Goal: Task Accomplishment & Management: Complete application form

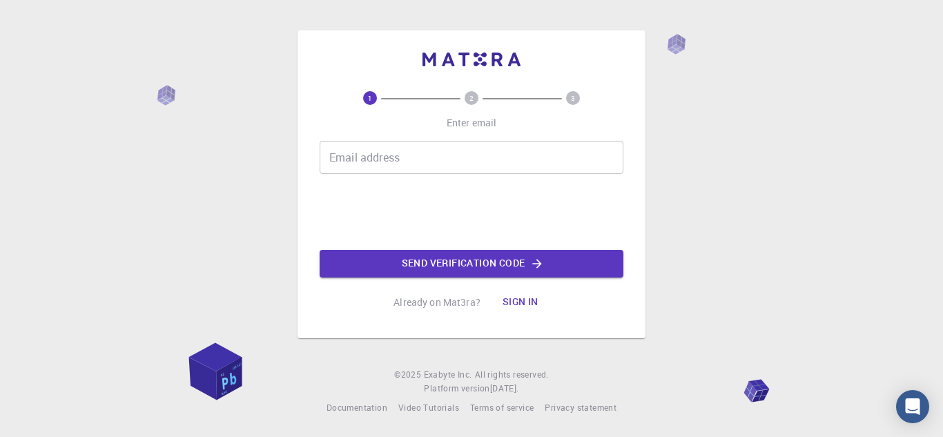
click at [374, 148] on div "Email address Email address" at bounding box center [472, 157] width 304 height 33
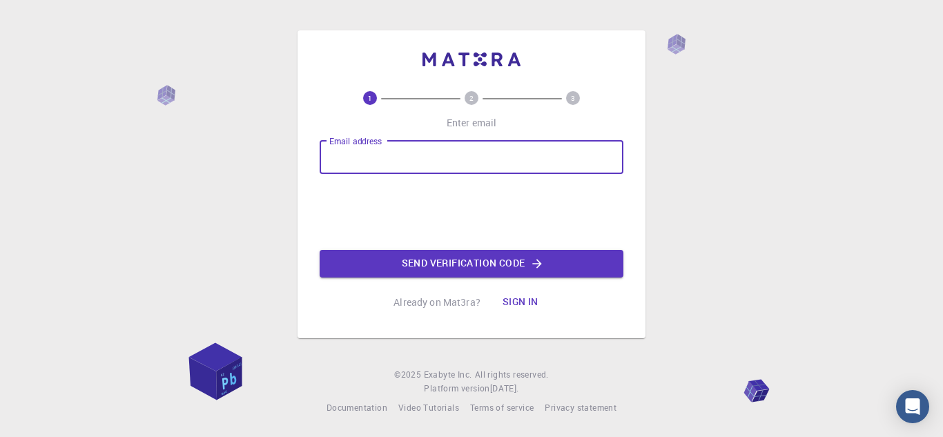
type input "[EMAIL_ADDRESS][DOMAIN_NAME]"
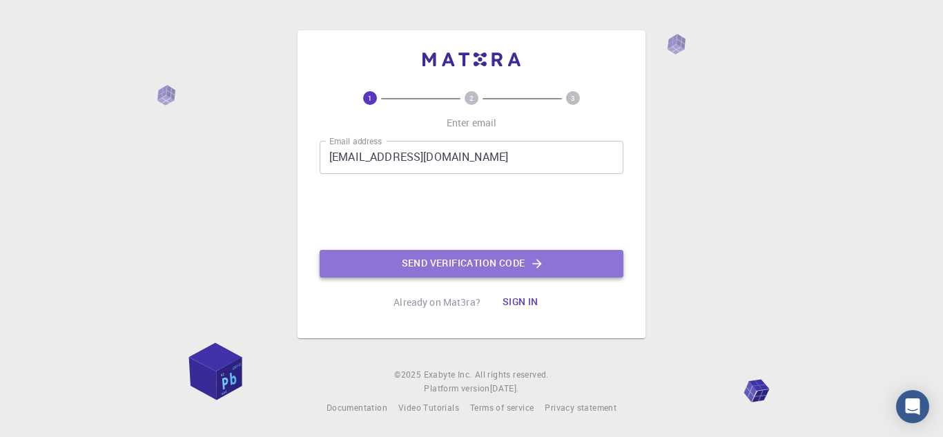
click at [416, 269] on button "Send verification code" at bounding box center [472, 264] width 304 height 28
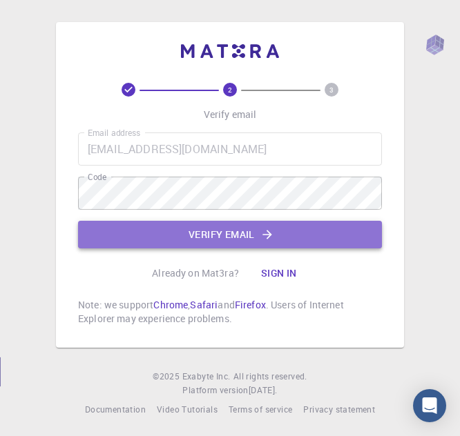
click at [223, 237] on button "Verify email" at bounding box center [230, 235] width 304 height 28
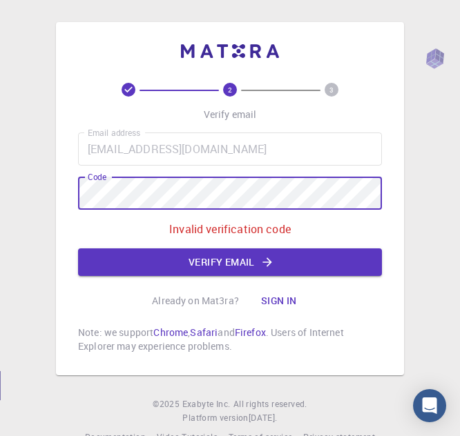
click at [0, 202] on html "2 3 Verify email Email address [EMAIL_ADDRESS][DOMAIN_NAME] Email address Code …" at bounding box center [230, 233] width 460 height 467
click at [264, 265] on icon "button" at bounding box center [267, 262] width 14 height 14
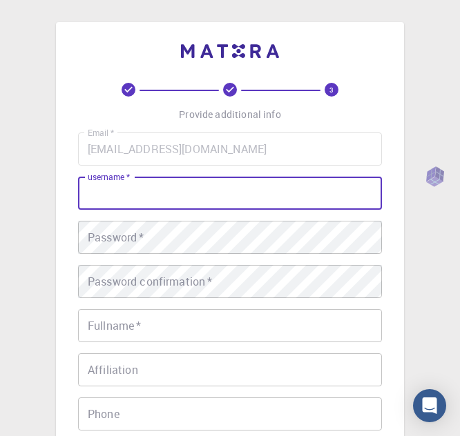
click at [244, 183] on input "username   *" at bounding box center [230, 193] width 304 height 33
type input "F"
type input "D"
type input "prasadmandru"
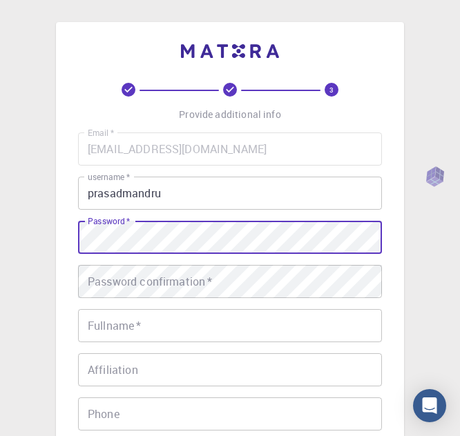
click at [28, 257] on div "3 Provide additional info Email   * [EMAIL_ADDRESS][DOMAIN_NAME] Email   * user…" at bounding box center [230, 351] width 460 height 703
click at [0, 255] on html "3 Provide additional info Email   * [EMAIL_ADDRESS][DOMAIN_NAME] Email   * user…" at bounding box center [230, 351] width 460 height 703
click at [65, 240] on div "3 Provide additional info Email   * [EMAIL_ADDRESS][DOMAIN_NAME] Email   * user…" at bounding box center [230, 316] width 348 height 589
click at [58, 243] on div "3 Provide additional info Email   * [EMAIL_ADDRESS][DOMAIN_NAME] Email   * user…" at bounding box center [230, 316] width 348 height 589
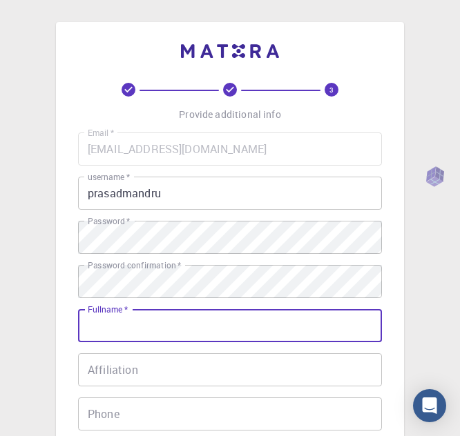
click at [155, 327] on input "Fullname   *" at bounding box center [230, 325] width 304 height 33
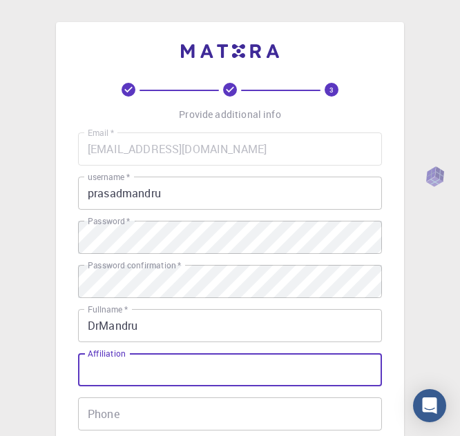
click at [150, 327] on input "DrMandru" at bounding box center [230, 325] width 304 height 33
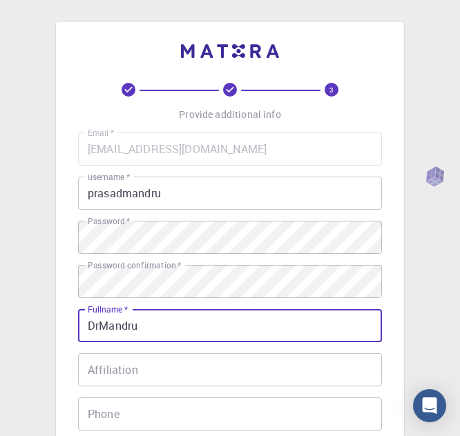
click at [100, 326] on input "DrMandru" at bounding box center [230, 325] width 304 height 33
click at [164, 327] on input "[PERSON_NAME]" at bounding box center [230, 325] width 304 height 33
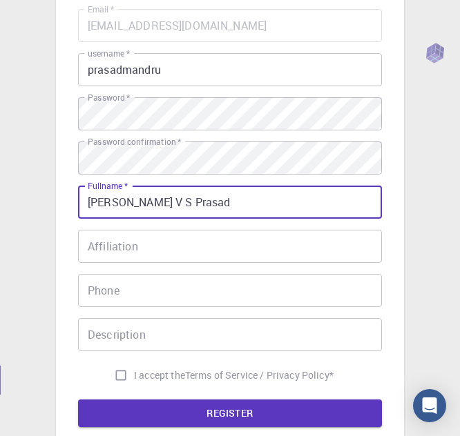
scroll to position [138, 0]
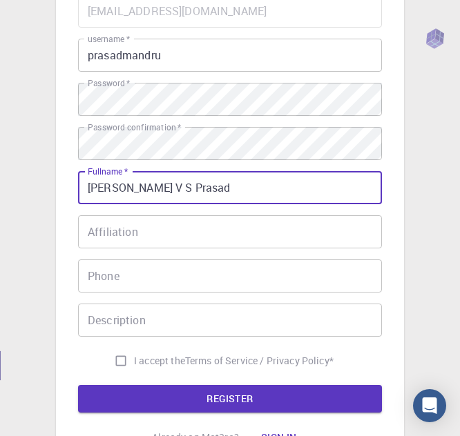
type input "[PERSON_NAME] V S Prasad"
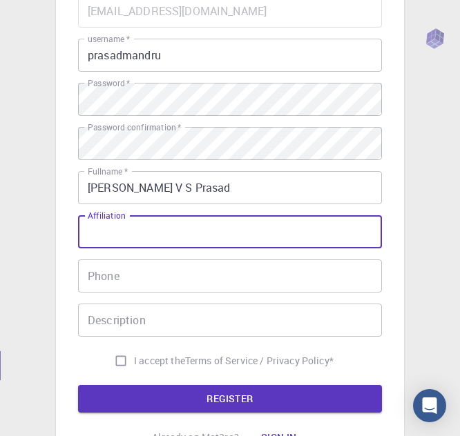
click at [137, 227] on input "Affiliation" at bounding box center [230, 231] width 304 height 33
type input "D N R COLLEGE"
click at [116, 280] on input "Phone" at bounding box center [230, 276] width 304 height 33
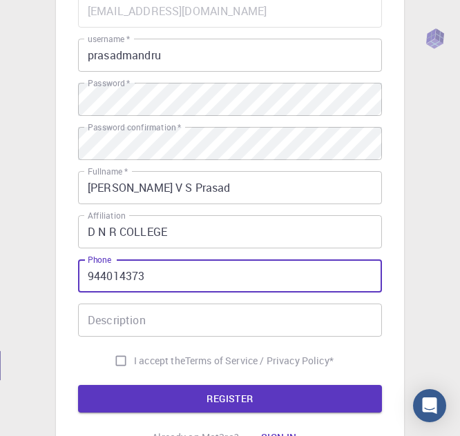
type input "944014373"
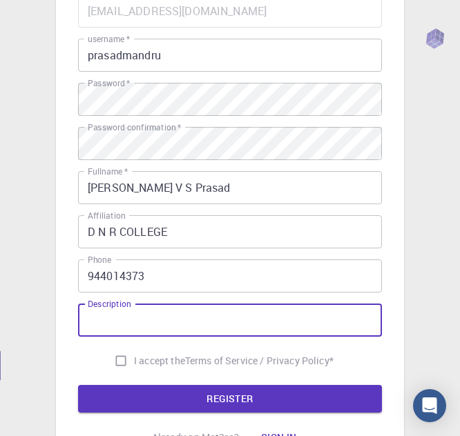
click at [106, 313] on div "Description Description" at bounding box center [230, 320] width 304 height 33
click at [93, 328] on input "pROFESSOR" at bounding box center [230, 320] width 304 height 33
type input "PROFESSOR"
click at [119, 358] on input "I accept the Terms of Service / Privacy Policy *" at bounding box center [121, 361] width 26 height 26
checkbox input "true"
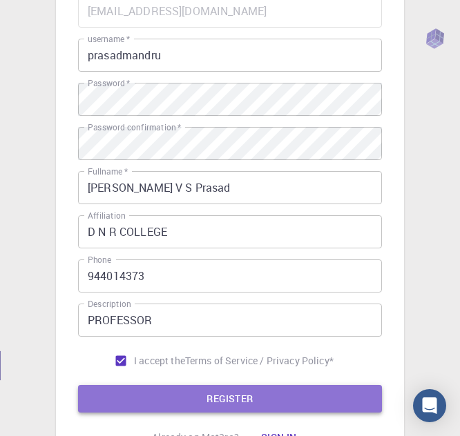
click at [240, 396] on button "REGISTER" at bounding box center [230, 399] width 304 height 28
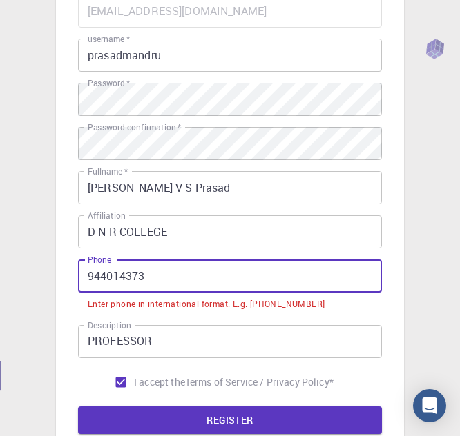
click at [91, 276] on input "944014373" at bounding box center [230, 276] width 304 height 33
click at [91, 271] on input "944014373" at bounding box center [230, 276] width 304 height 33
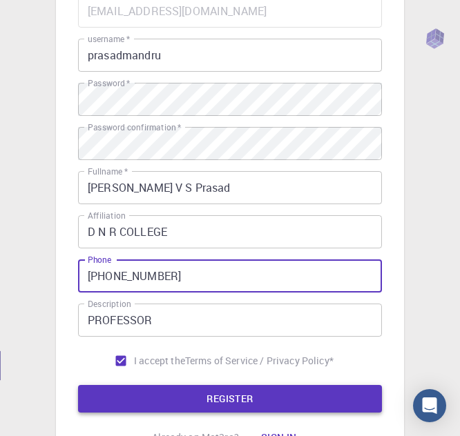
type input "[PHONE_NUMBER]"
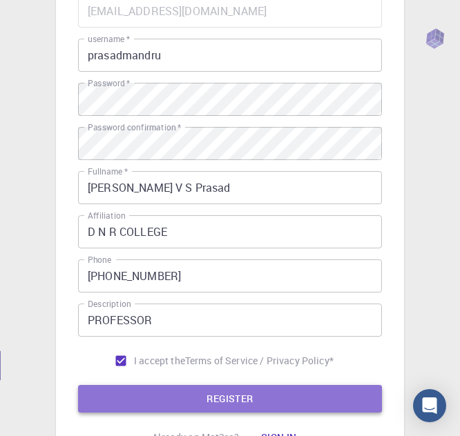
click at [204, 389] on button "REGISTER" at bounding box center [230, 399] width 304 height 28
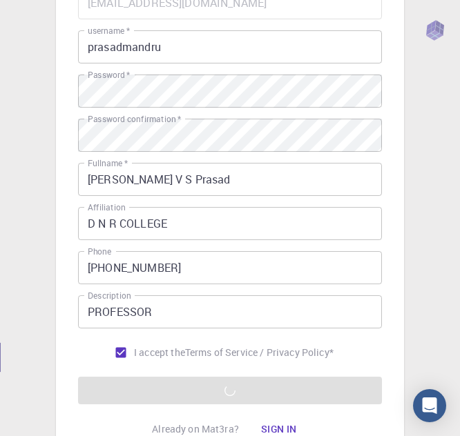
scroll to position [266, 0]
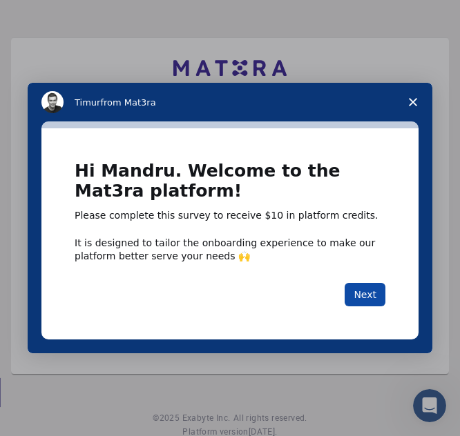
click at [368, 305] on button "Next" at bounding box center [364, 294] width 41 height 23
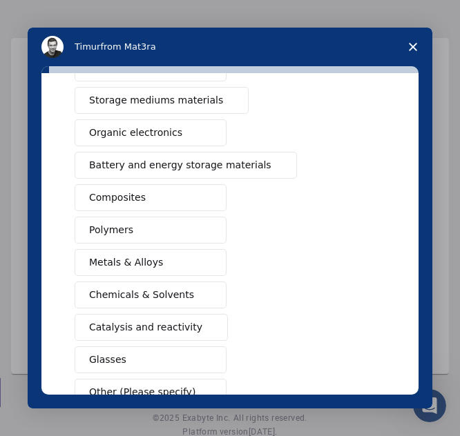
scroll to position [207, 0]
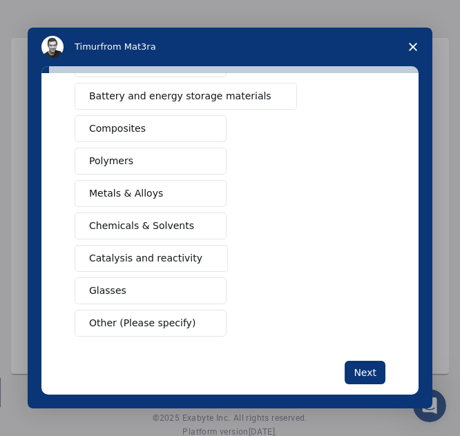
click at [136, 227] on span "Chemicals & Solvents" at bounding box center [141, 226] width 105 height 14
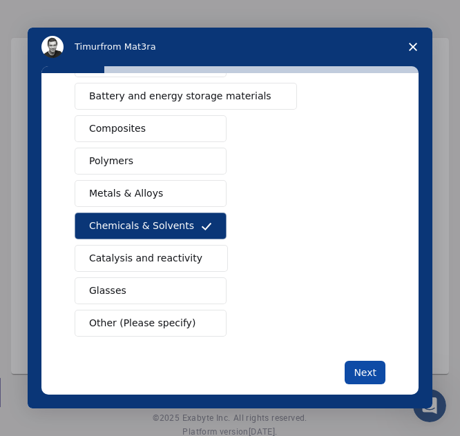
click at [363, 372] on button "Next" at bounding box center [364, 372] width 41 height 23
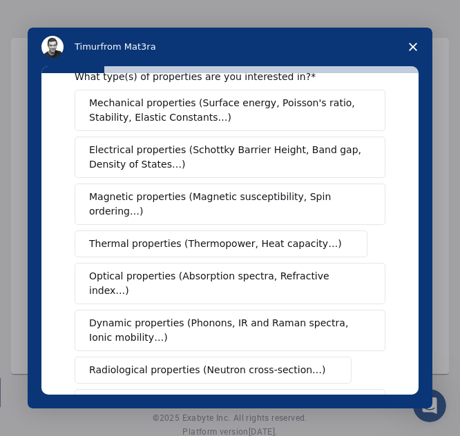
scroll to position [69, 0]
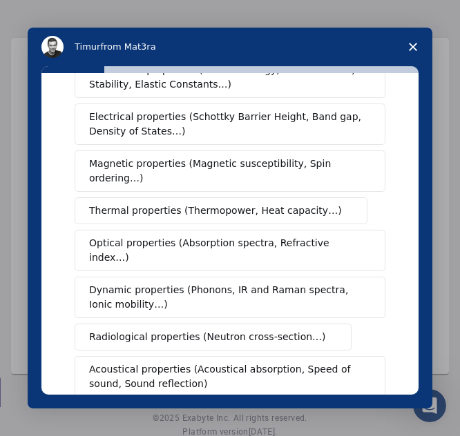
click at [284, 236] on span "Optical properties (Absorption spectra, Refractive index…)" at bounding box center [224, 250] width 271 height 29
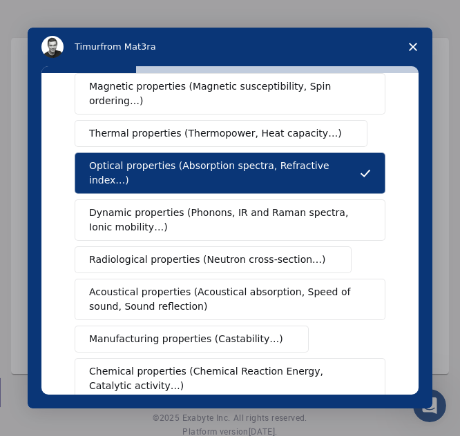
scroll to position [276, 0]
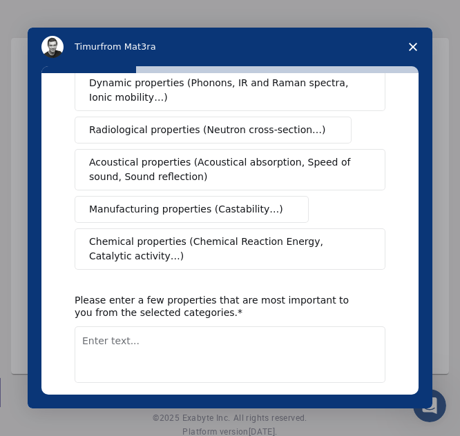
click at [198, 235] on span "Chemical properties (Chemical Reaction Energy, Catalytic activity…)" at bounding box center [225, 249] width 273 height 29
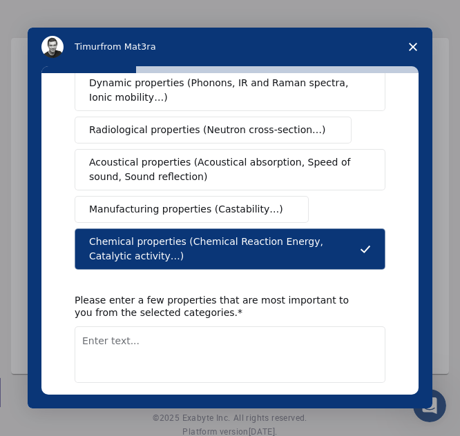
click at [361, 407] on button "Next" at bounding box center [364, 418] width 41 height 23
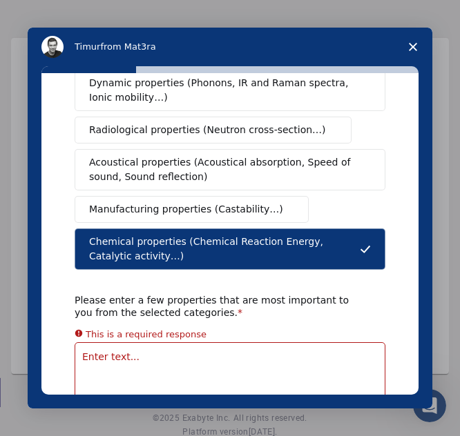
drag, startPoint x: 215, startPoint y: 338, endPoint x: 159, endPoint y: 340, distance: 55.3
click at [214, 342] on textarea "Enter text..." at bounding box center [230, 370] width 311 height 57
click at [126, 342] on textarea "Enter text..." at bounding box center [230, 370] width 311 height 57
click at [105, 342] on textarea "Enter text..." at bounding box center [230, 370] width 311 height 57
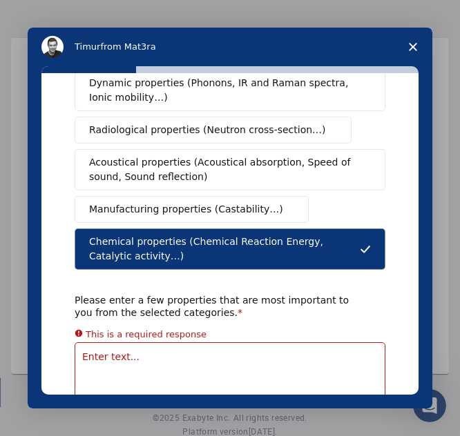
click at [154, 342] on textarea "Enter text..." at bounding box center [230, 370] width 311 height 57
click at [292, 261] on div "What type(s) of properties are you interested in? Mechanical properties (Surfac…" at bounding box center [230, 138] width 311 height 616
click at [213, 342] on textarea "Enter text..." at bounding box center [230, 370] width 311 height 57
click at [175, 342] on textarea "Enter text..." at bounding box center [230, 370] width 311 height 57
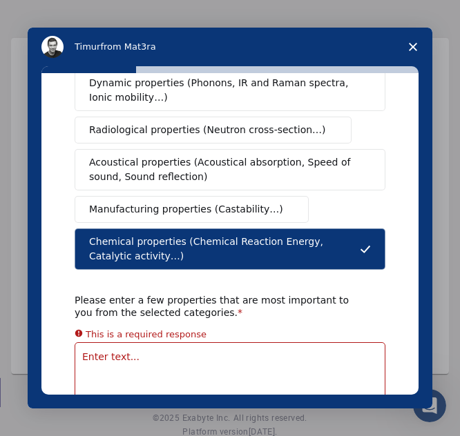
click at [163, 342] on textarea "Enter text..." at bounding box center [230, 370] width 311 height 57
click at [226, 294] on div "Please enter a few properties that are most important to you from the selected …" at bounding box center [220, 306] width 290 height 25
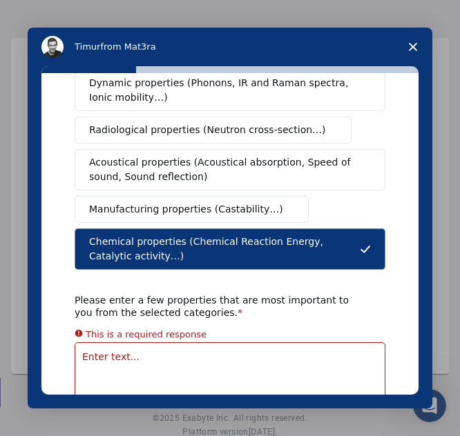
click at [159, 342] on textarea "Enter text..." at bounding box center [230, 370] width 311 height 57
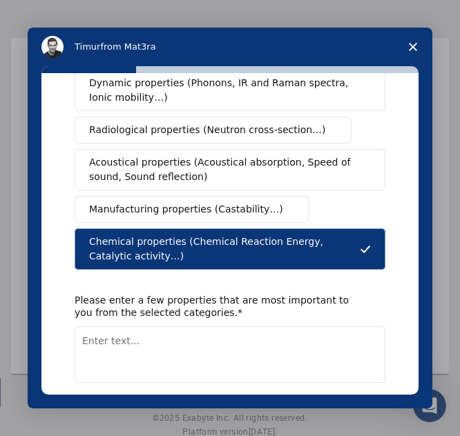
click at [159, 340] on textarea "Enter text..." at bounding box center [230, 355] width 311 height 57
click at [154, 327] on textarea "Enter text..." at bounding box center [230, 355] width 311 height 57
type textarea "D"
type textarea "vibrational spectroscopy and molecular docking"
click at [360, 407] on button "Next" at bounding box center [364, 418] width 41 height 23
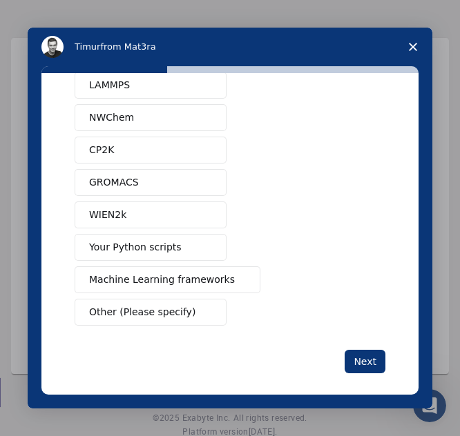
scroll to position [130, 0]
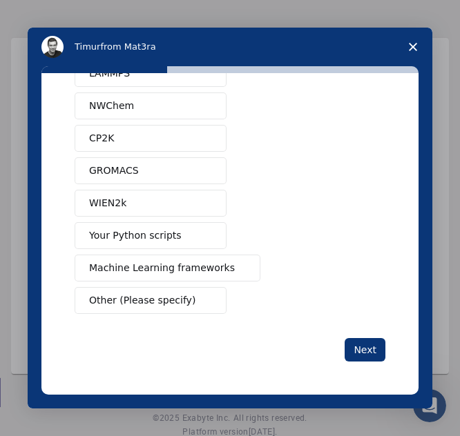
click at [141, 302] on span "Other (Please specify)" at bounding box center [142, 300] width 106 height 14
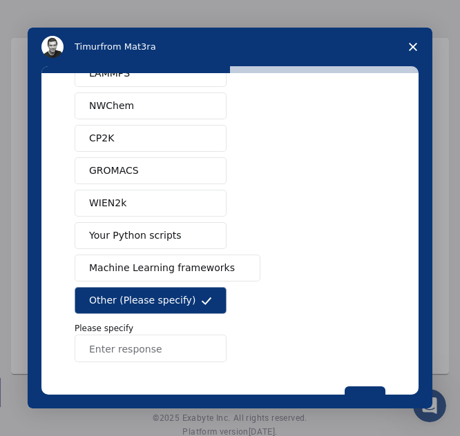
click at [115, 349] on input "Enter response" at bounding box center [151, 349] width 152 height 28
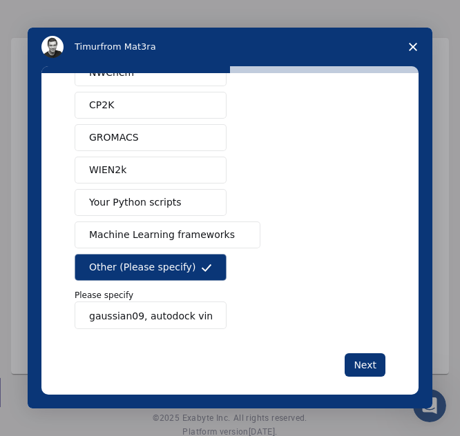
scroll to position [179, 0]
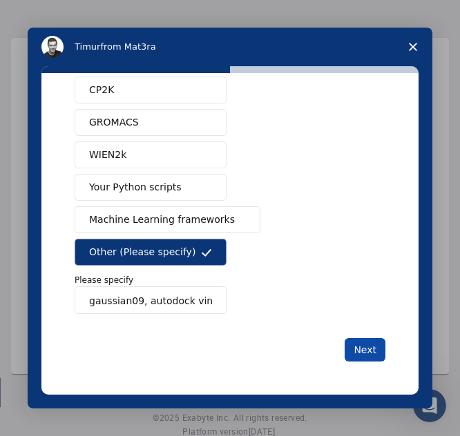
type input "gaussian09, autodock vina"
click at [362, 347] on button "Next" at bounding box center [364, 349] width 41 height 23
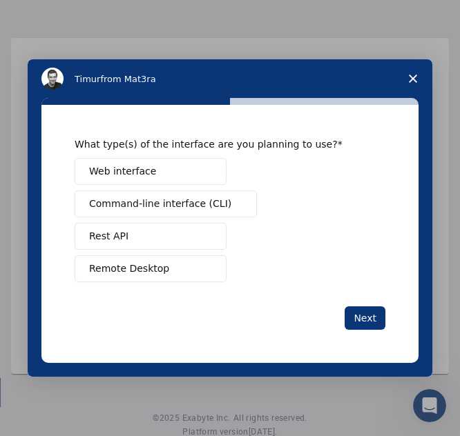
scroll to position [0, 0]
click at [141, 179] on button "Web interface" at bounding box center [151, 171] width 152 height 27
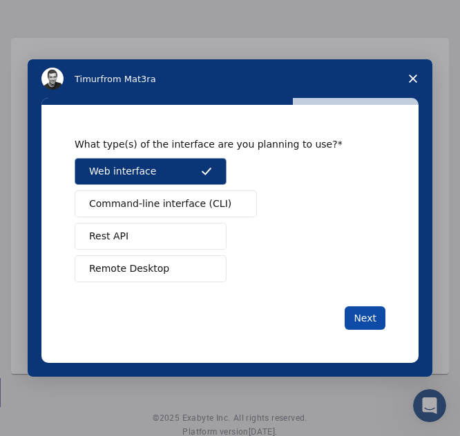
click at [365, 324] on button "Next" at bounding box center [364, 317] width 41 height 23
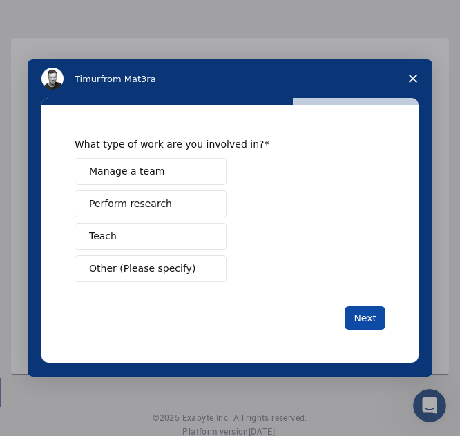
click at [366, 313] on button "Next" at bounding box center [364, 317] width 41 height 23
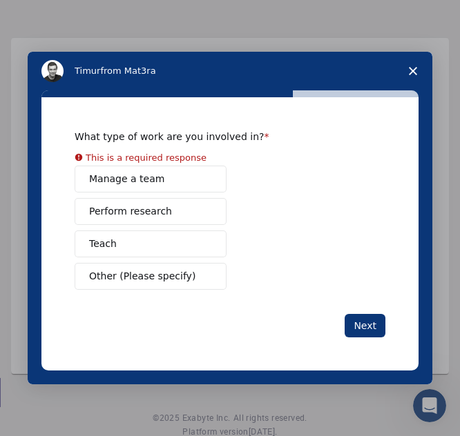
click at [145, 274] on span "Other (Please specify)" at bounding box center [142, 276] width 106 height 14
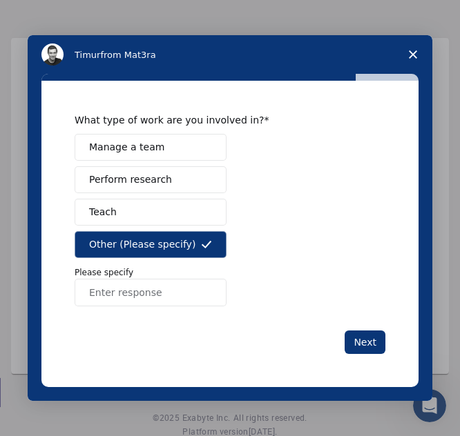
click at [149, 292] on input "Enter response" at bounding box center [151, 293] width 152 height 28
type input "v"
type input "DFT and docking"
click at [374, 348] on button "Next" at bounding box center [364, 342] width 41 height 23
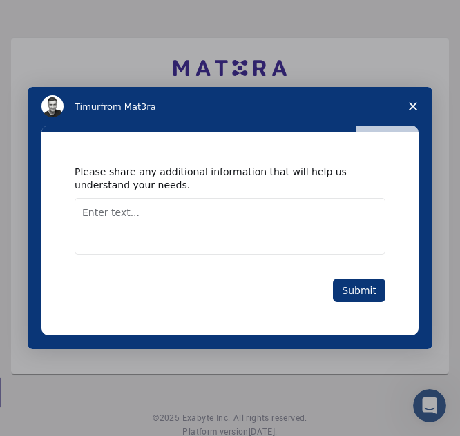
click at [125, 217] on textarea "Enter text..." at bounding box center [230, 226] width 311 height 57
type textarea "n"
type textarea "N"
type textarea "I want docking analysis"
click at [358, 282] on button "Submit" at bounding box center [359, 290] width 52 height 23
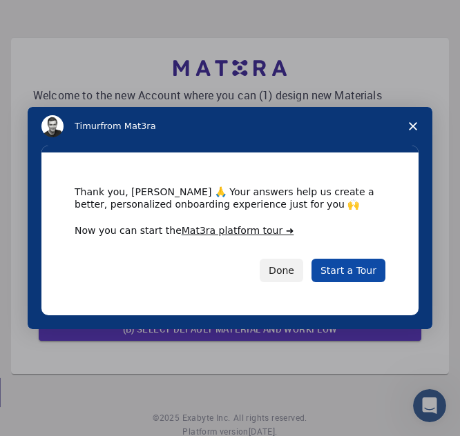
click at [351, 274] on link "Start a Tour" at bounding box center [348, 270] width 74 height 23
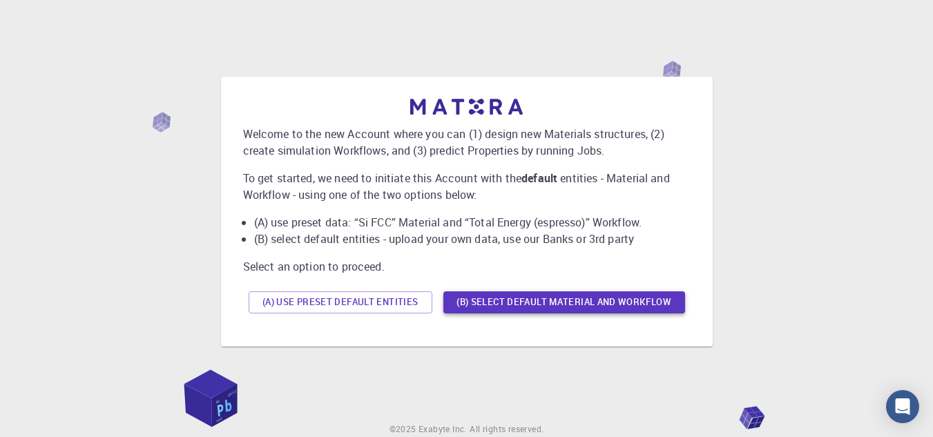
click at [559, 300] on button "(B) Select default material and workflow" at bounding box center [564, 302] width 242 height 22
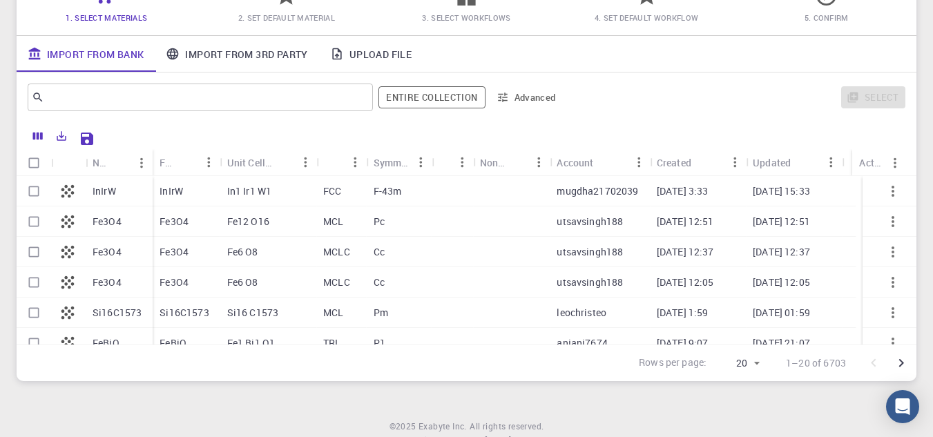
click at [504, 100] on icon "button" at bounding box center [503, 98] width 10 height 10
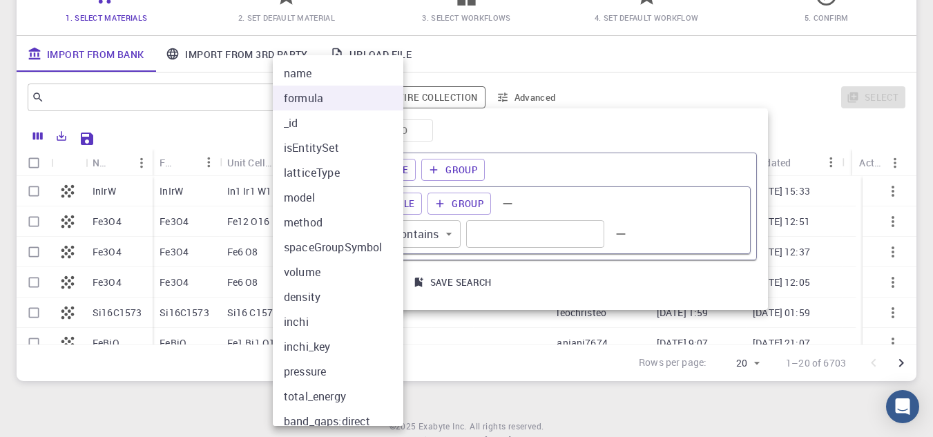
click at [367, 234] on body "Initial Account Setup for Dr Mandru V S Prasad Select Materials, Workflows and …" at bounding box center [466, 175] width 933 height 627
click at [555, 225] on div at bounding box center [466, 218] width 933 height 437
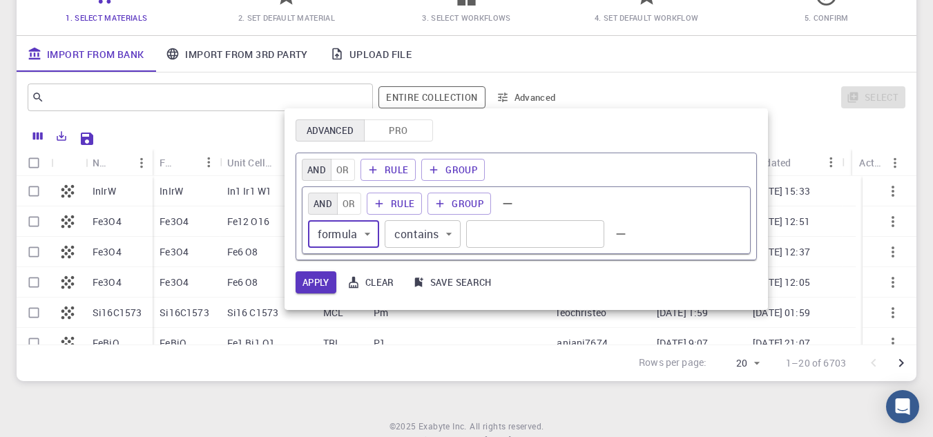
click at [570, 95] on div at bounding box center [466, 218] width 933 height 437
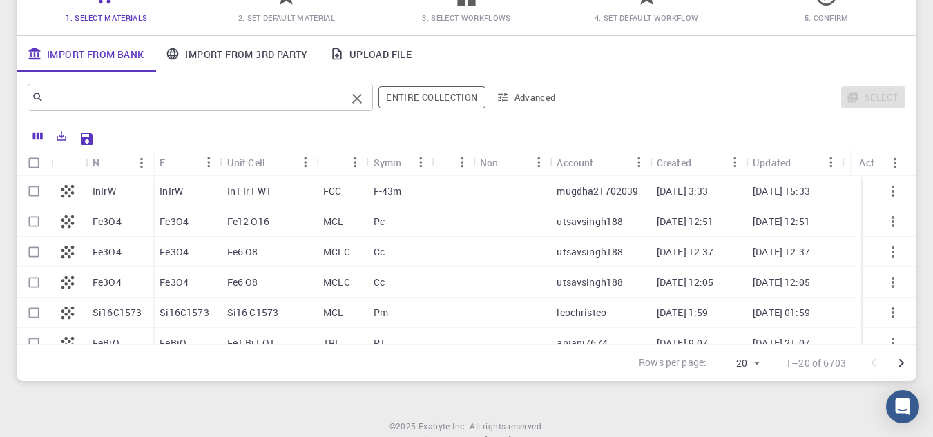
click at [201, 97] on input "text" at bounding box center [195, 97] width 302 height 19
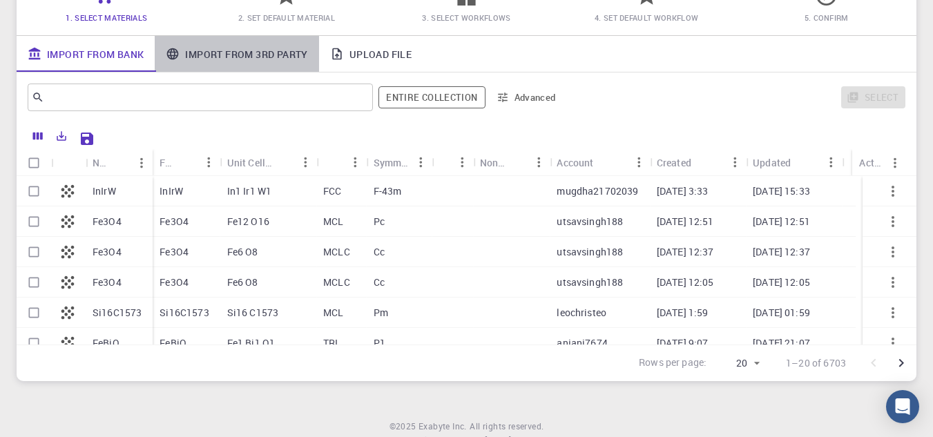
click at [237, 58] on link "Import From 3rd Party" at bounding box center [237, 54] width 164 height 36
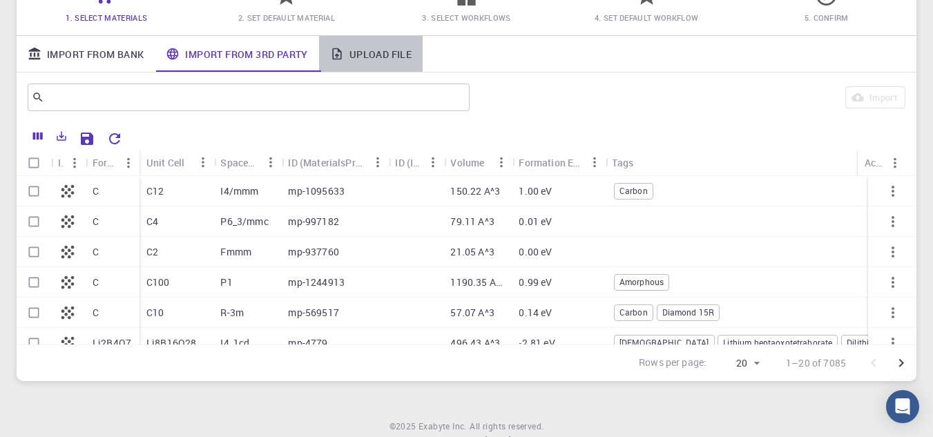
click at [391, 60] on link "Upload File" at bounding box center [371, 54] width 104 height 36
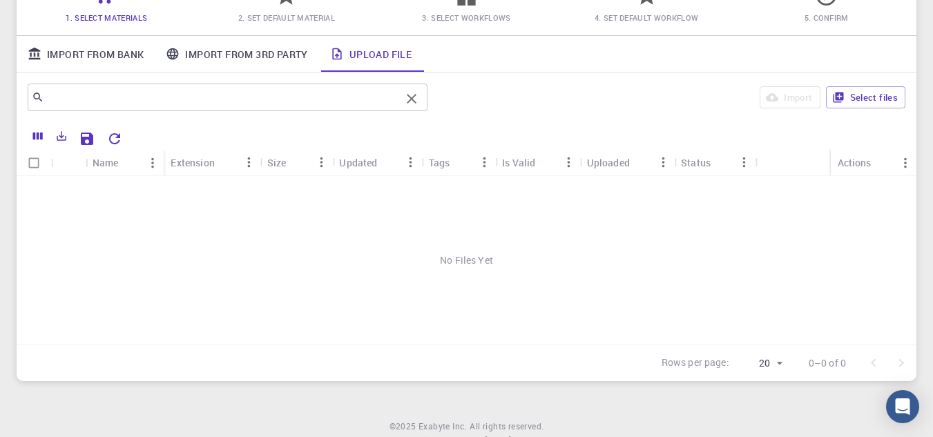
click at [227, 97] on input "text" at bounding box center [222, 97] width 356 height 19
click at [380, 55] on link "Upload File" at bounding box center [371, 54] width 104 height 36
click at [33, 164] on input "Select all rows" at bounding box center [34, 163] width 26 height 26
checkbox input "false"
click at [61, 138] on icon "Export" at bounding box center [61, 136] width 12 height 12
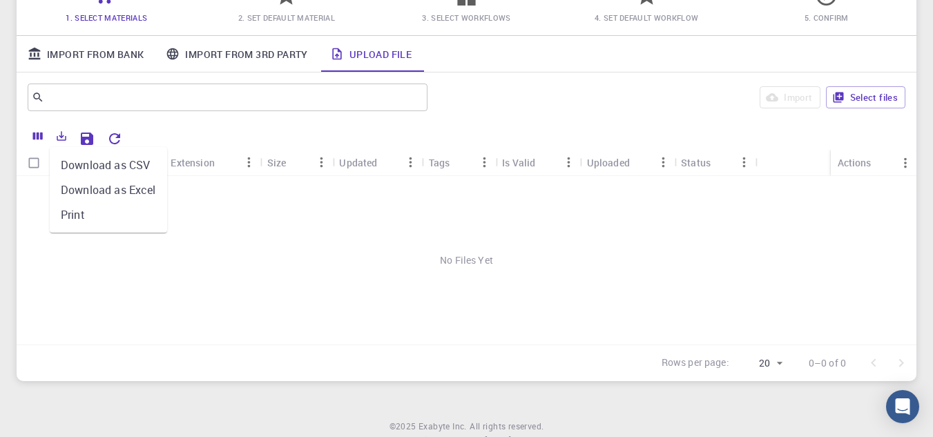
click at [282, 283] on div "No Files Yet" at bounding box center [466, 260] width 899 height 168
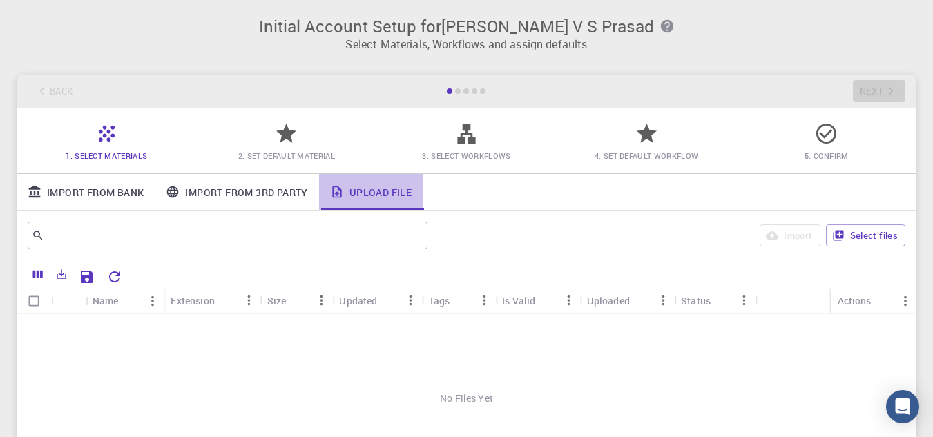
click at [384, 195] on link "Upload File" at bounding box center [371, 192] width 104 height 36
click at [274, 185] on link "Import From 3rd Party" at bounding box center [237, 192] width 164 height 36
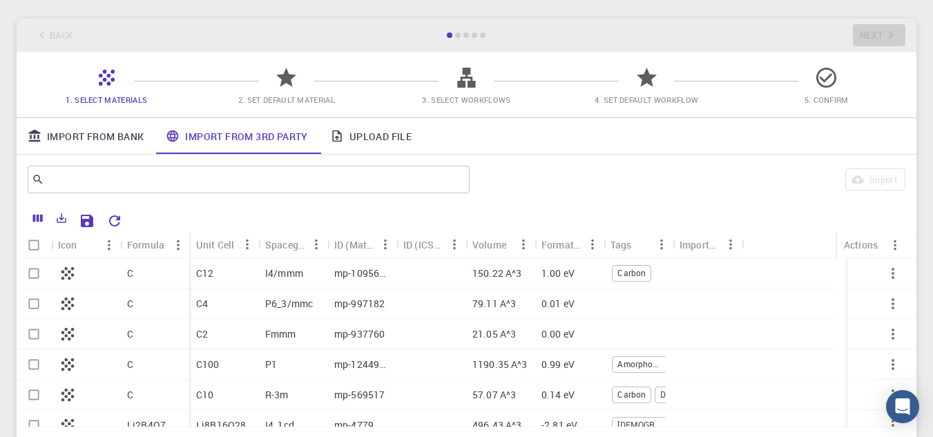
scroll to position [190, 0]
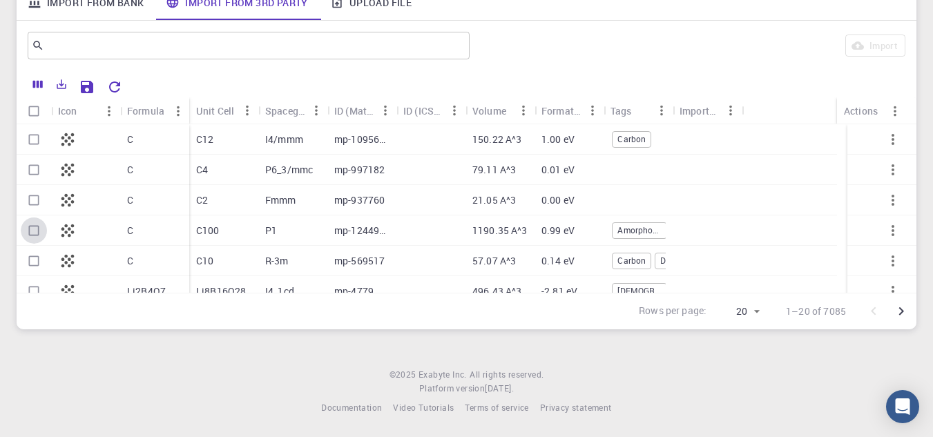
click at [37, 230] on input "Select row" at bounding box center [34, 230] width 26 height 26
checkbox input "true"
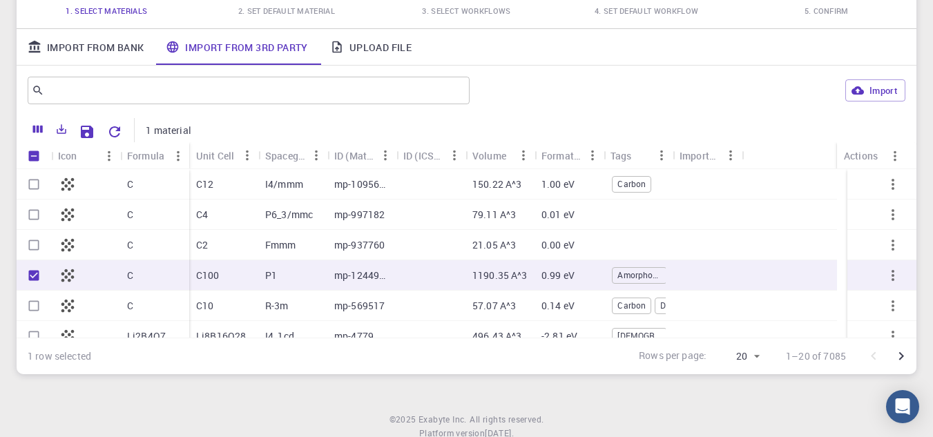
scroll to position [121, 0]
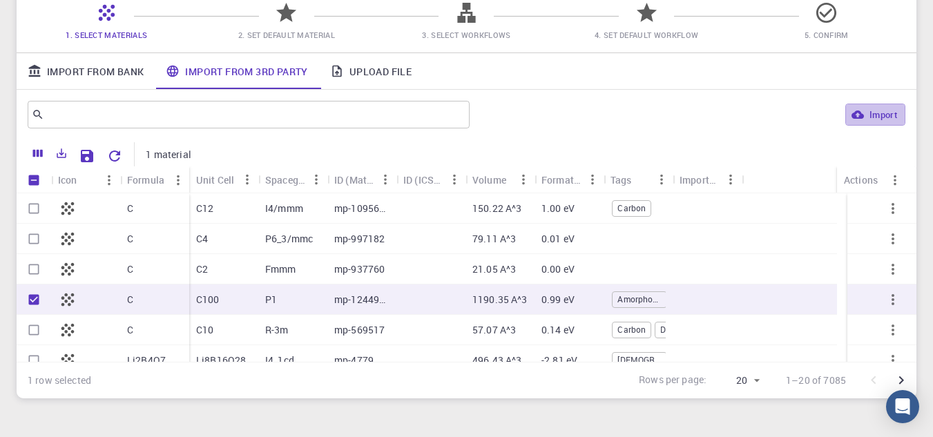
click at [877, 118] on button "Import" at bounding box center [875, 115] width 60 height 22
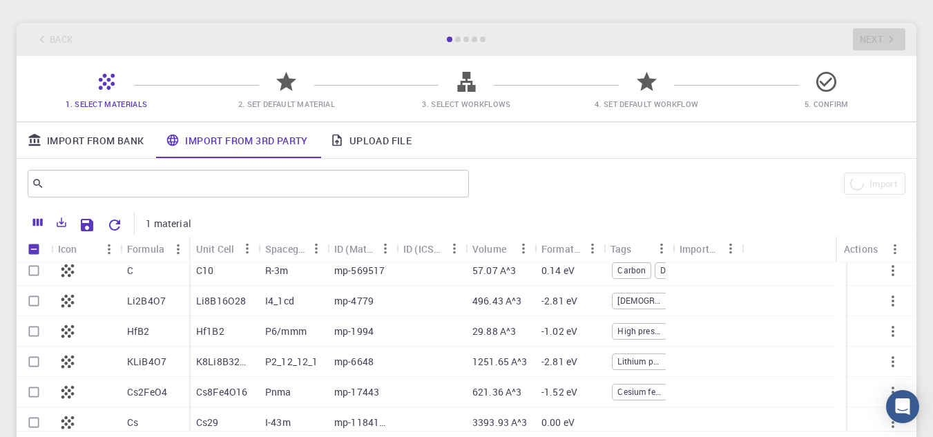
scroll to position [0, 0]
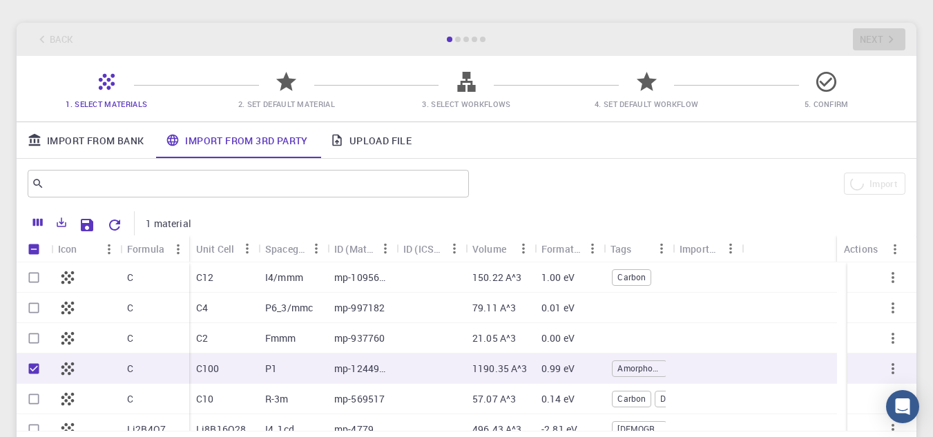
checkbox input "false"
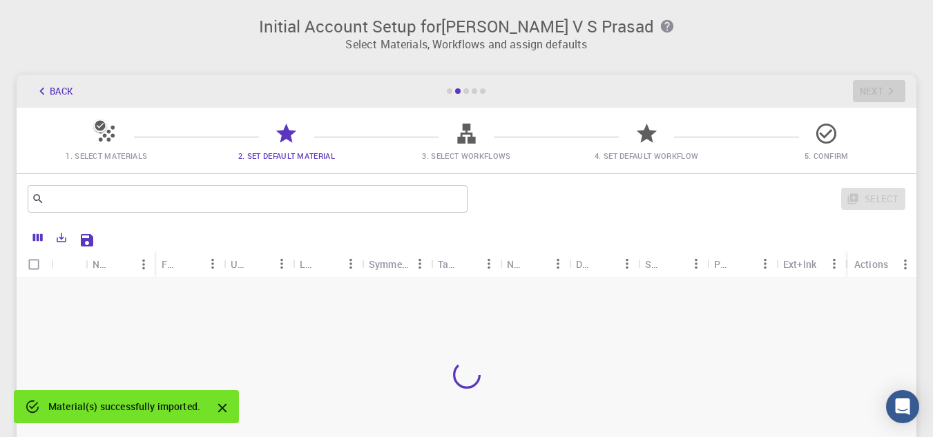
click at [155, 400] on div "Material(s) successfully imported." at bounding box center [124, 406] width 152 height 25
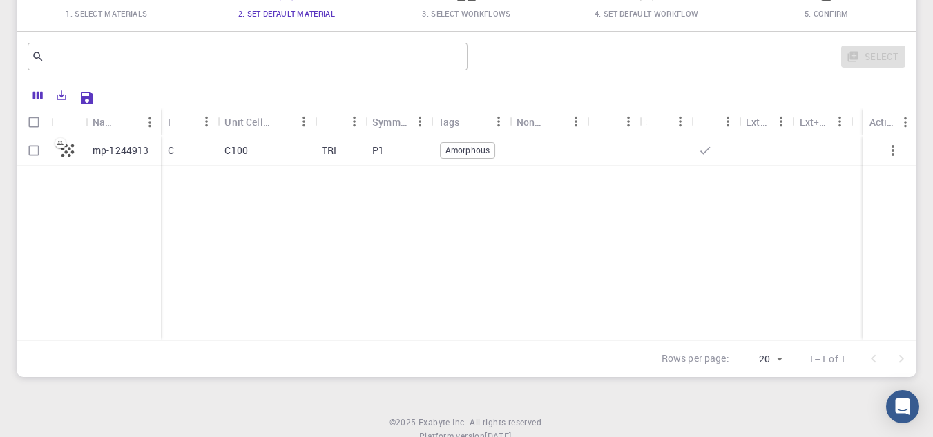
scroll to position [121, 0]
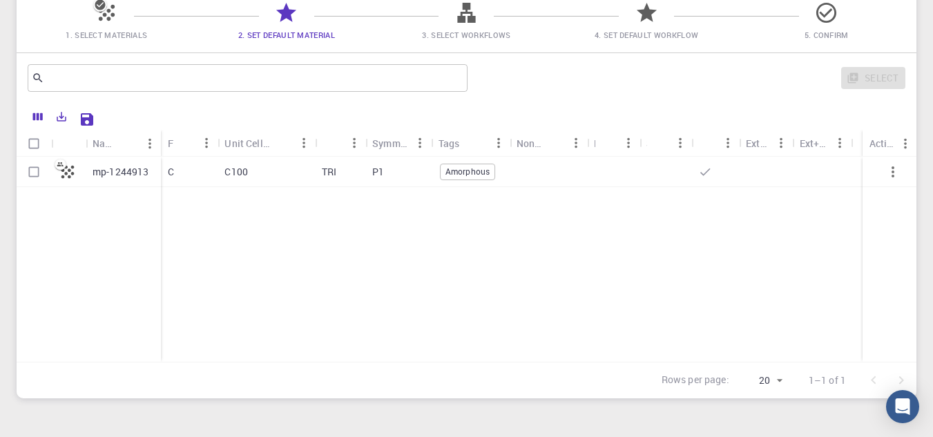
click at [32, 168] on input "Select row" at bounding box center [34, 172] width 26 height 26
checkbox input "true"
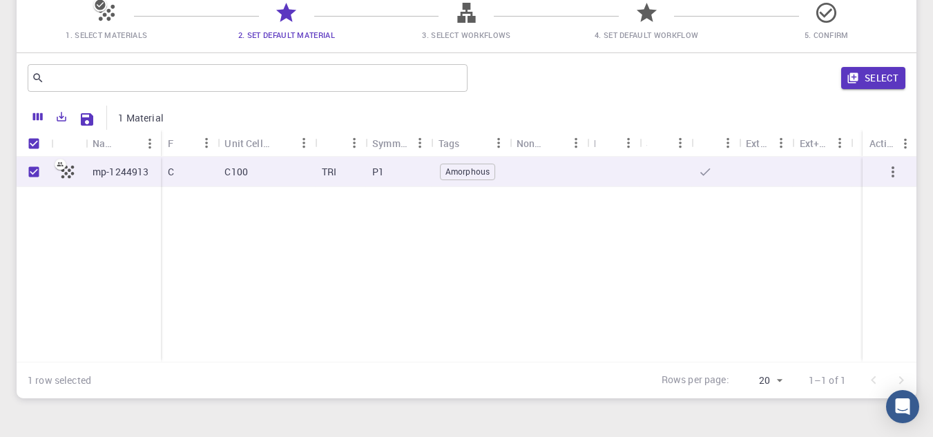
click at [135, 171] on p "mp-1244913" at bounding box center [120, 172] width 57 height 14
checkbox input "false"
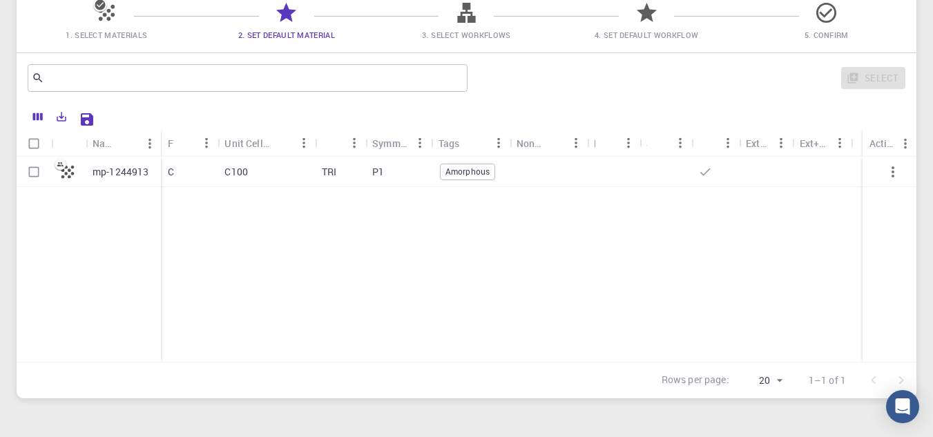
click at [35, 173] on input "Select row" at bounding box center [34, 172] width 26 height 26
checkbox input "true"
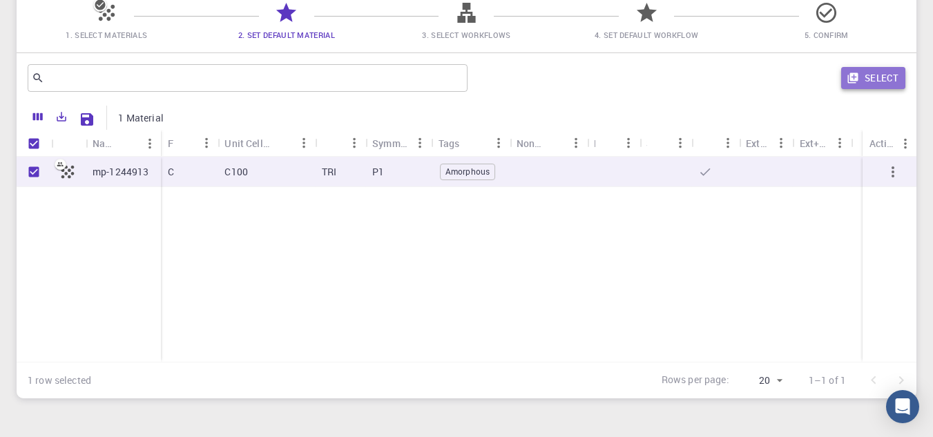
click at [872, 79] on button "Select" at bounding box center [873, 78] width 64 height 22
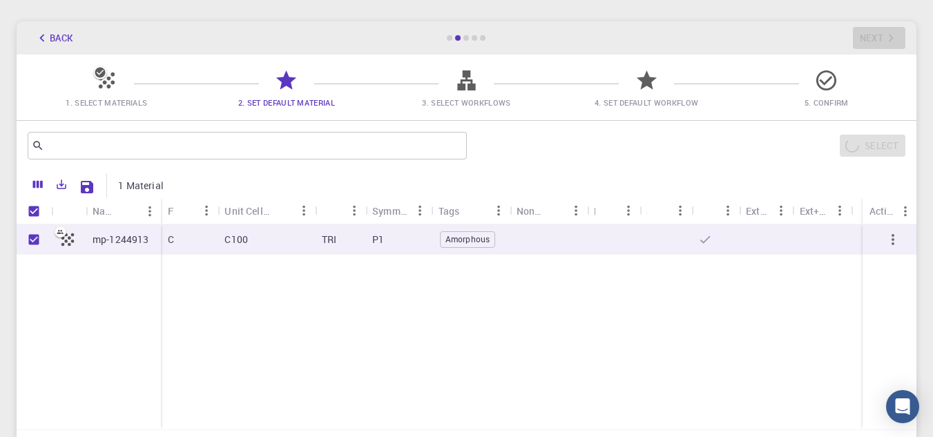
scroll to position [52, 0]
click at [895, 240] on icon "button" at bounding box center [892, 241] width 17 height 17
click at [905, 211] on icon "Menu" at bounding box center [905, 212] width 3 height 10
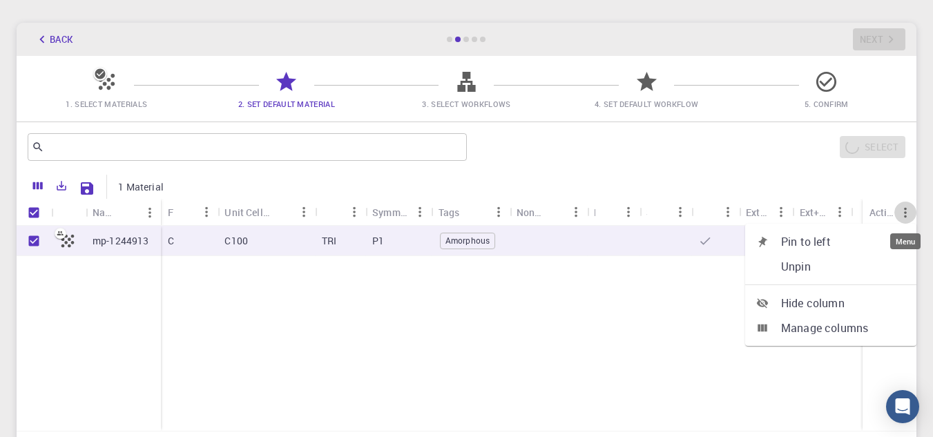
click at [902, 211] on icon "Menu" at bounding box center [904, 212] width 15 height 15
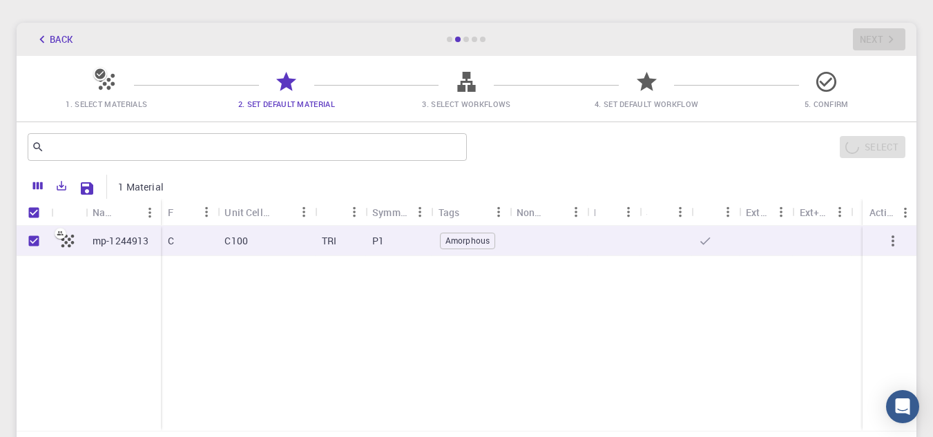
click at [791, 274] on div "mp-1244913 C C100 TRI P1 Amorphous" at bounding box center [466, 328] width 899 height 205
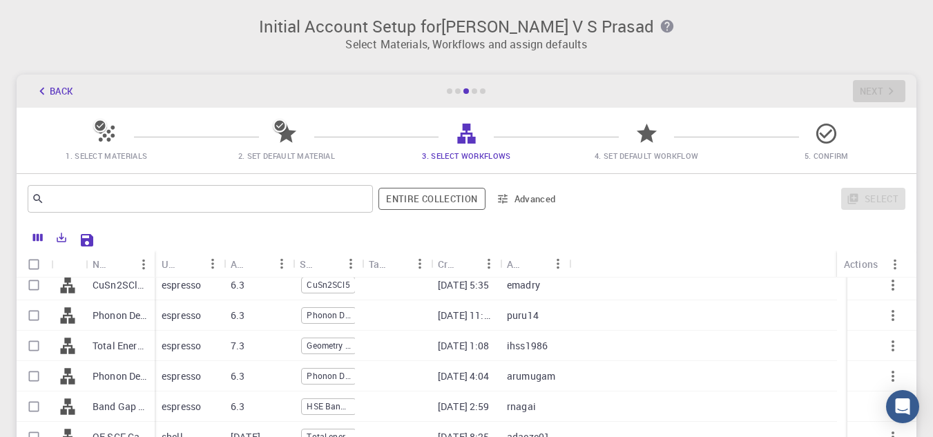
scroll to position [0, 0]
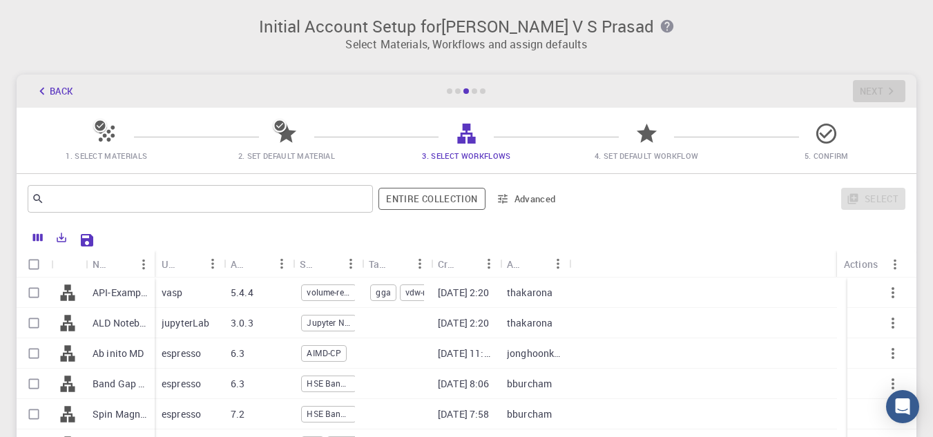
click at [32, 289] on input "Select row" at bounding box center [34, 293] width 26 height 26
checkbox input "true"
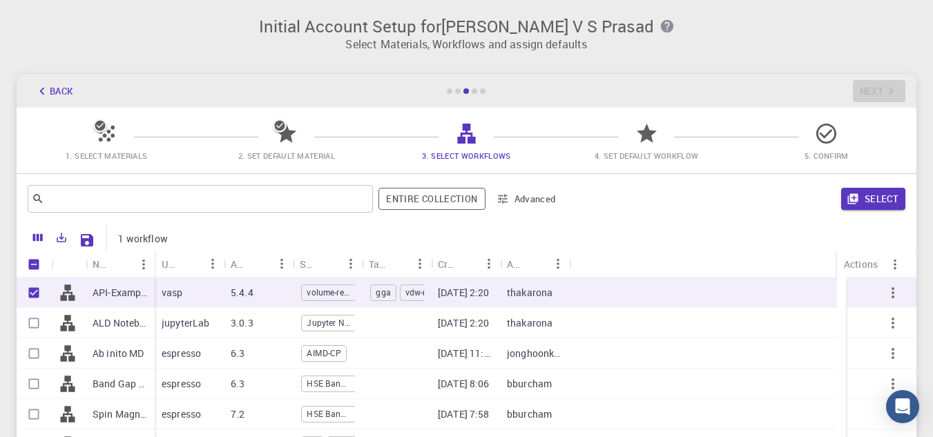
click at [892, 201] on button "Select" at bounding box center [873, 199] width 64 height 22
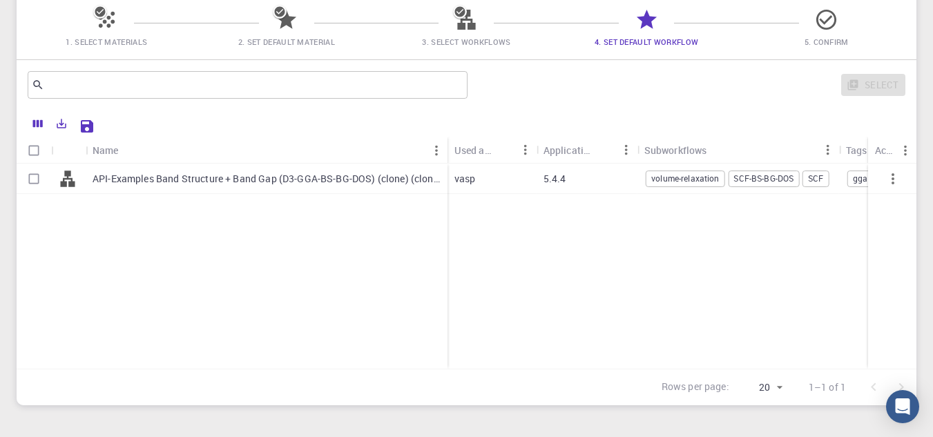
scroll to position [138, 0]
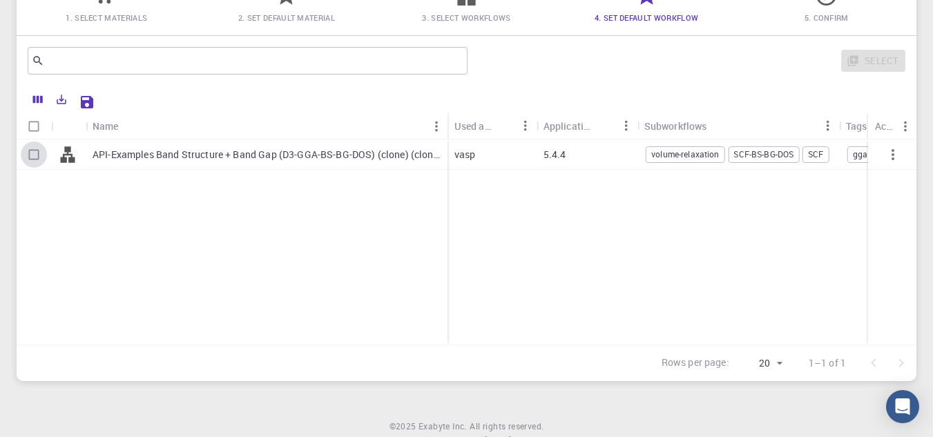
click at [36, 155] on input "Select row" at bounding box center [34, 155] width 26 height 26
checkbox input "true"
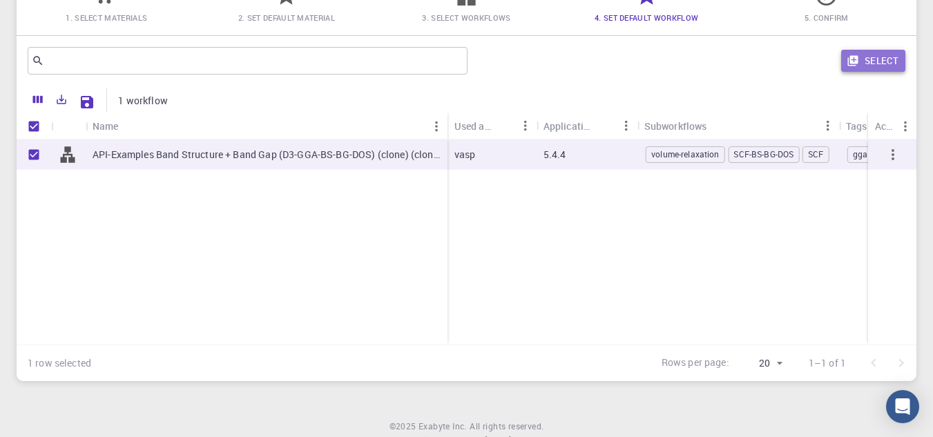
click at [876, 65] on button "Select" at bounding box center [873, 61] width 64 height 22
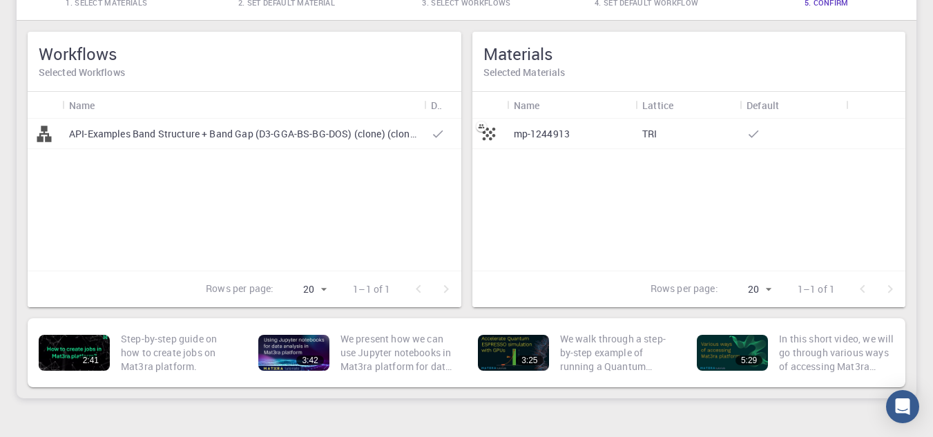
scroll to position [84, 0]
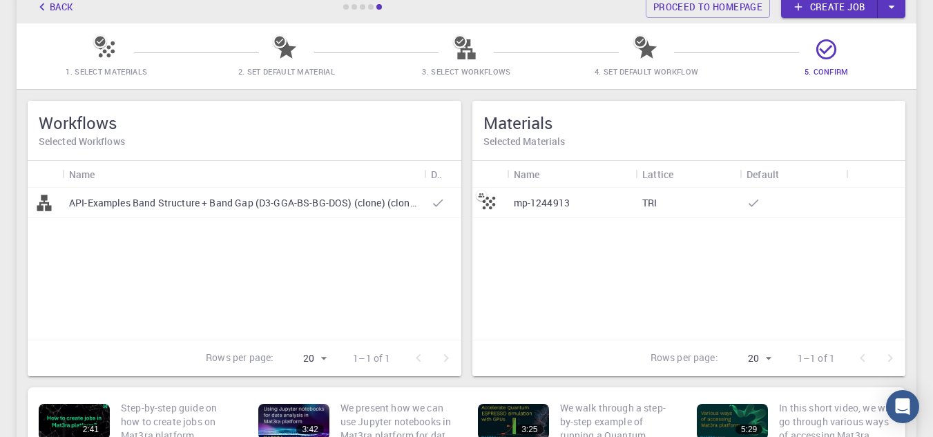
click at [283, 204] on p "API-Examples Band Structure + Band Gap (D3-GGA-BS-BG-DOS) (clone) (clone)" at bounding box center [243, 203] width 348 height 14
